Goal: Task Accomplishment & Management: Manage account settings

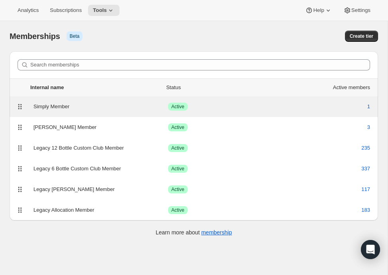
click at [54, 106] on div "Simply Member" at bounding box center [100, 107] width 135 height 8
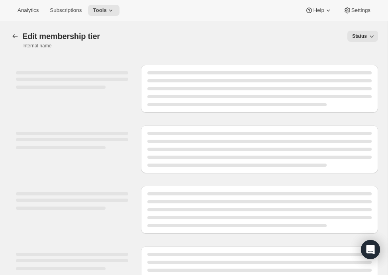
select select "products"
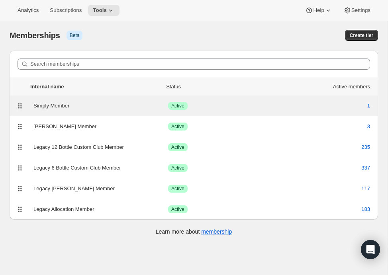
scroll to position [1, 0]
click at [58, 105] on div "Simply Member" at bounding box center [100, 106] width 135 height 8
select select "products"
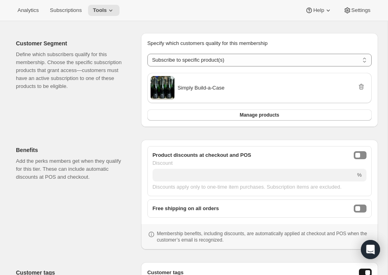
scroll to position [130, 0]
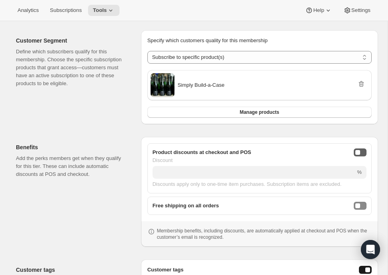
click at [359, 152] on div "onlineDiscountEnabled" at bounding box center [357, 152] width 5 height 5
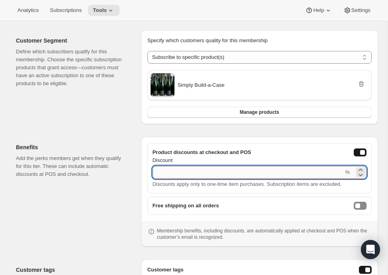
click at [260, 173] on input "Discount" at bounding box center [248, 172] width 191 height 13
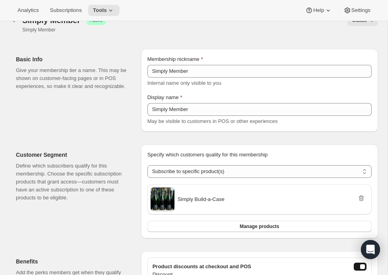
scroll to position [0, 0]
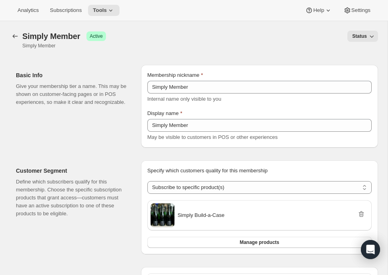
type input "20"
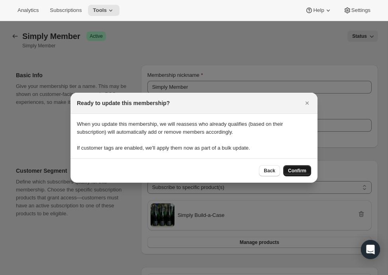
click at [296, 170] on span "Confirm" at bounding box center [297, 171] width 18 height 6
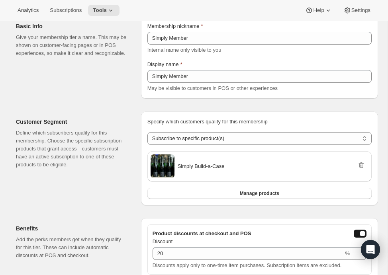
scroll to position [47, 0]
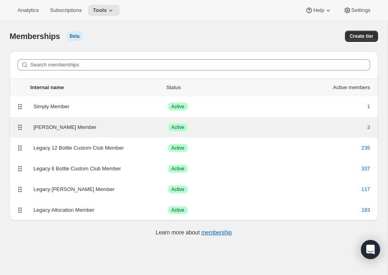
click at [59, 130] on div "[PERSON_NAME] Member" at bounding box center [100, 127] width 135 height 8
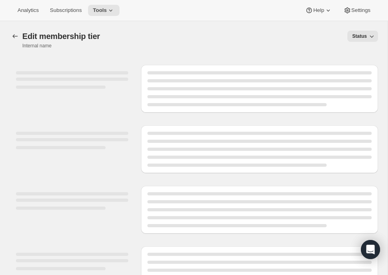
select select "variants"
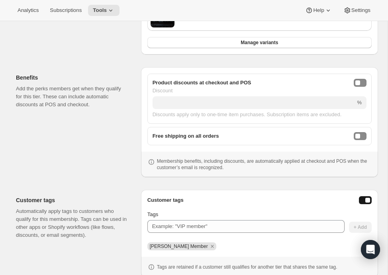
scroll to position [251, 0]
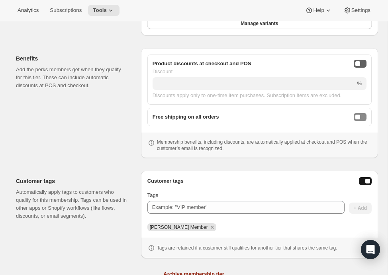
click at [359, 62] on div "onlineDiscountEnabled" at bounding box center [357, 63] width 5 height 5
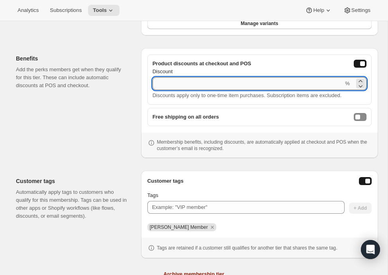
click at [337, 83] on input "Discount" at bounding box center [248, 83] width 191 height 13
type input "20"
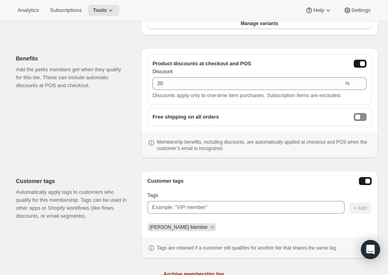
scroll to position [0, 0]
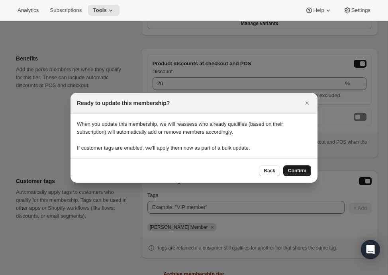
click at [299, 170] on span "Confirm" at bounding box center [297, 171] width 18 height 6
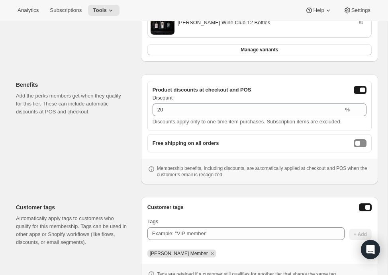
scroll to position [223, 0]
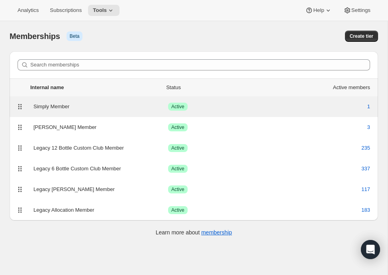
click at [52, 107] on div "Simply Member" at bounding box center [100, 107] width 135 height 8
select select "products"
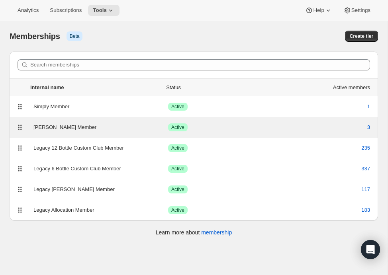
click at [67, 126] on div "[PERSON_NAME] Member" at bounding box center [100, 127] width 135 height 8
select select "variants"
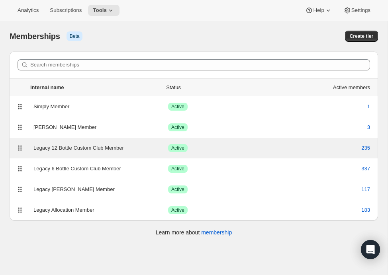
click at [80, 147] on div "Legacy 12 Bottle Custom Club Member" at bounding box center [100, 148] width 135 height 8
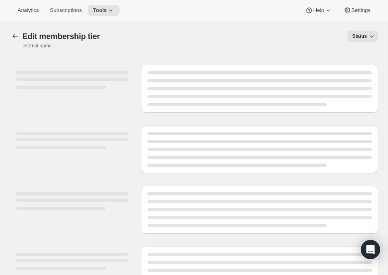
select select "products"
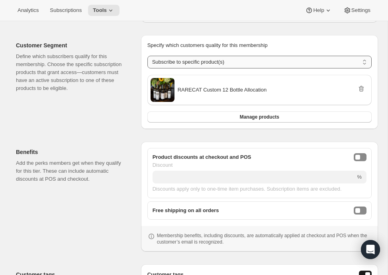
scroll to position [161, 0]
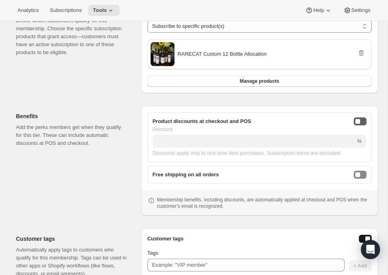
click at [357, 122] on div "onlineDiscountEnabled" at bounding box center [357, 121] width 5 height 5
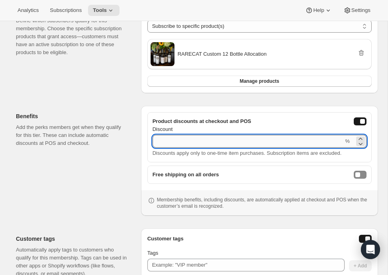
click at [336, 141] on input "Discount" at bounding box center [248, 141] width 191 height 13
type input "20"
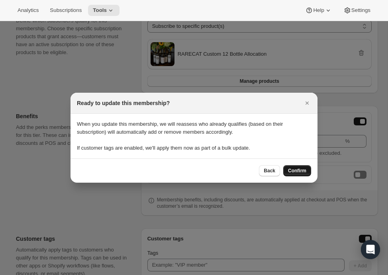
click at [296, 171] on span "Confirm" at bounding box center [297, 171] width 18 height 6
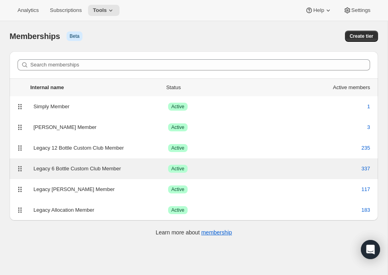
click at [69, 168] on div "Legacy 6 Bottle Custom Club Member" at bounding box center [100, 169] width 135 height 8
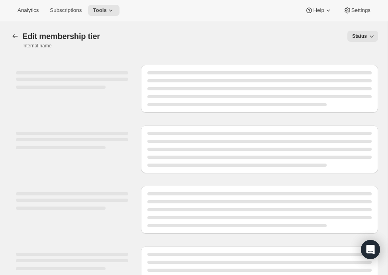
select select "products"
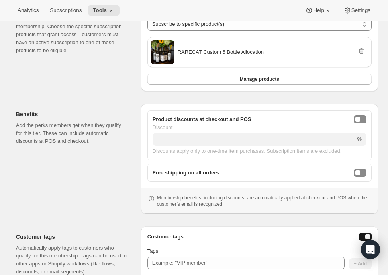
scroll to position [164, 0]
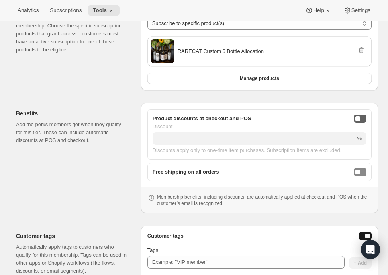
click at [358, 117] on div "onlineDiscountEnabled" at bounding box center [357, 118] width 5 height 5
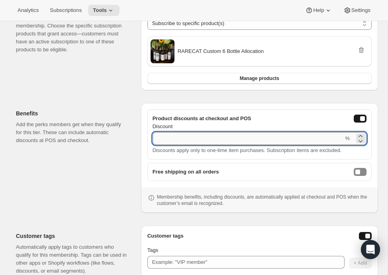
click at [335, 137] on input "Discount" at bounding box center [248, 138] width 191 height 13
type input "20"
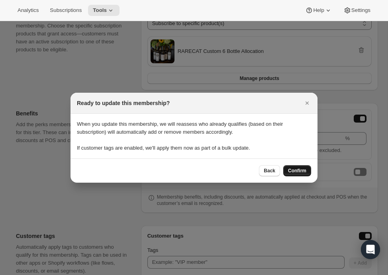
click at [298, 167] on button "Confirm" at bounding box center [297, 170] width 28 height 11
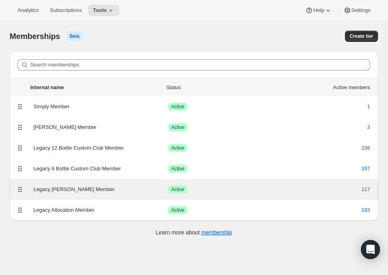
click at [62, 188] on div "Legacy [PERSON_NAME] Member" at bounding box center [100, 190] width 135 height 8
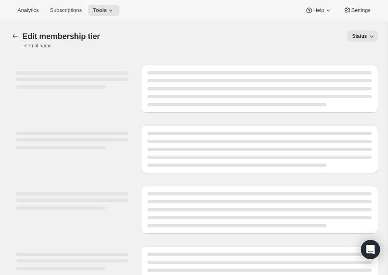
select select "variants"
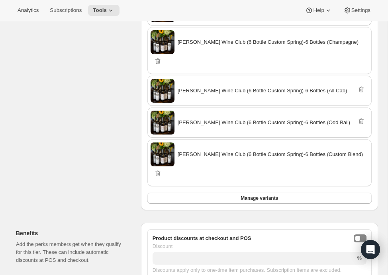
scroll to position [333, 0]
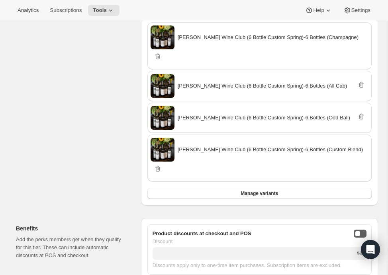
click at [359, 231] on div "onlineDiscountEnabled" at bounding box center [357, 233] width 5 height 5
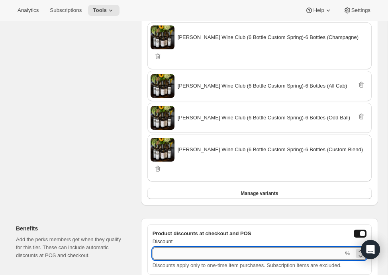
click at [315, 247] on input "Discount" at bounding box center [248, 253] width 191 height 13
type input "20"
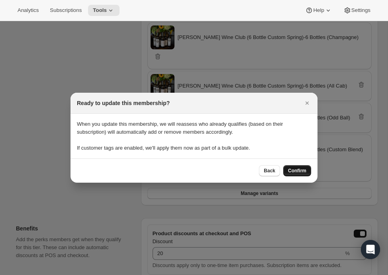
click at [290, 167] on button "Confirm" at bounding box center [297, 170] width 28 height 11
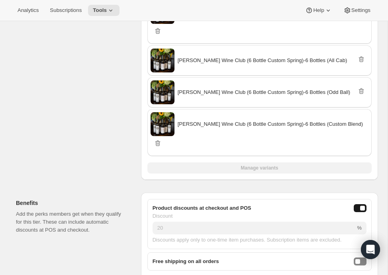
scroll to position [359, 0]
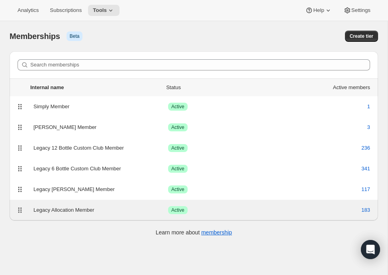
click at [57, 210] on div "Legacy Allocation Member" at bounding box center [100, 210] width 135 height 8
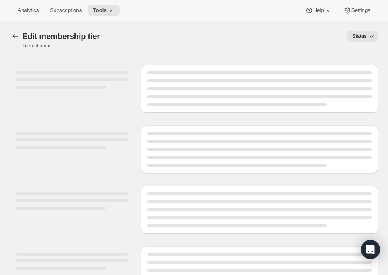
select select "products"
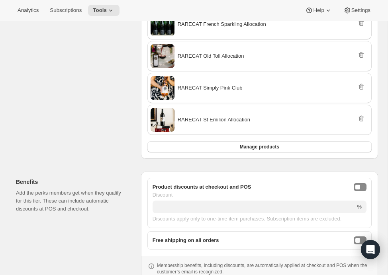
scroll to position [257, 0]
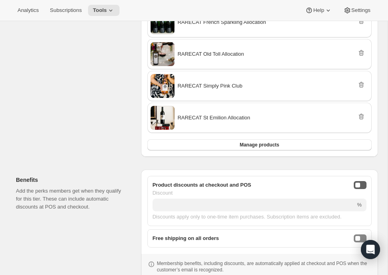
click at [358, 188] on button "onlineDiscountEnabled" at bounding box center [360, 185] width 13 height 8
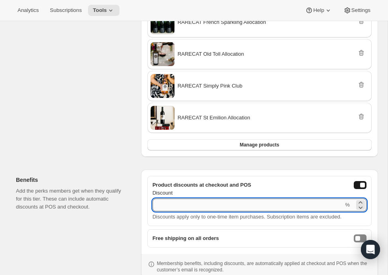
click at [339, 202] on input "Discount" at bounding box center [248, 205] width 191 height 13
type input "20"
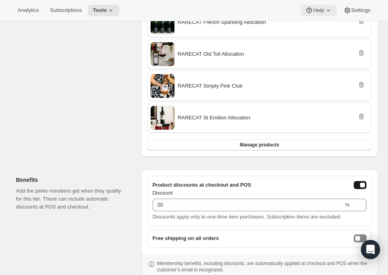
scroll to position [0, 0]
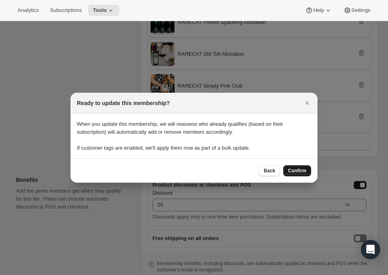
click at [292, 169] on span "Confirm" at bounding box center [297, 171] width 18 height 6
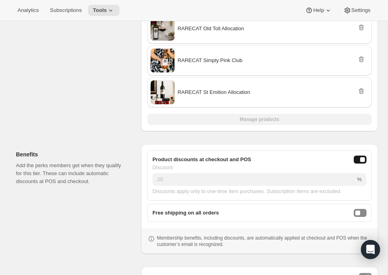
scroll to position [282, 0]
